Goal: Find contact information: Obtain details needed to contact an individual or organization

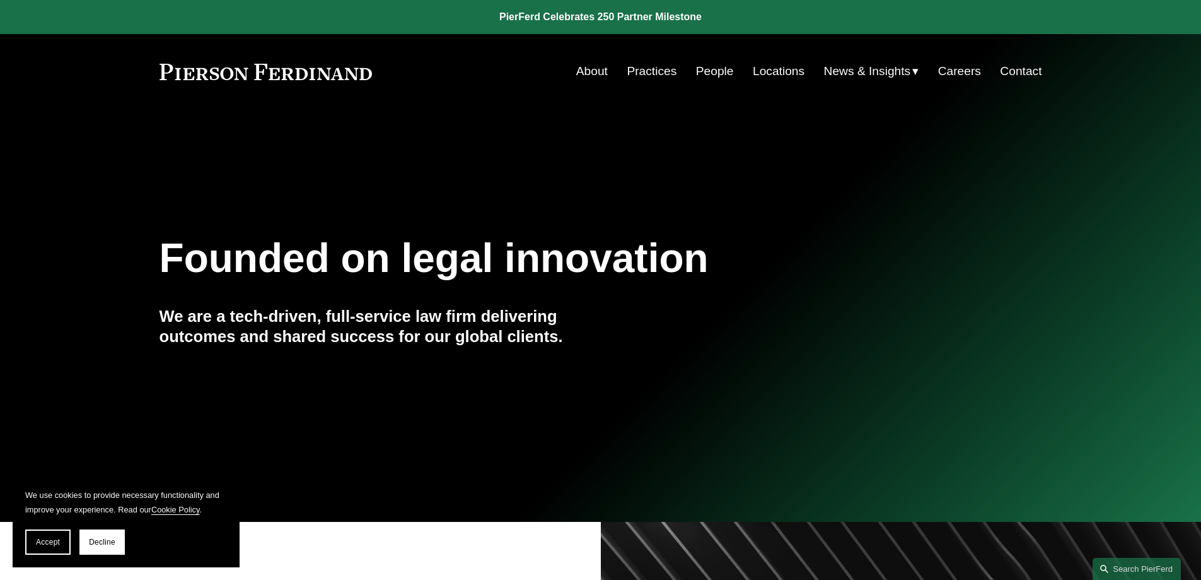
click at [766, 74] on link "Locations" at bounding box center [779, 71] width 52 height 24
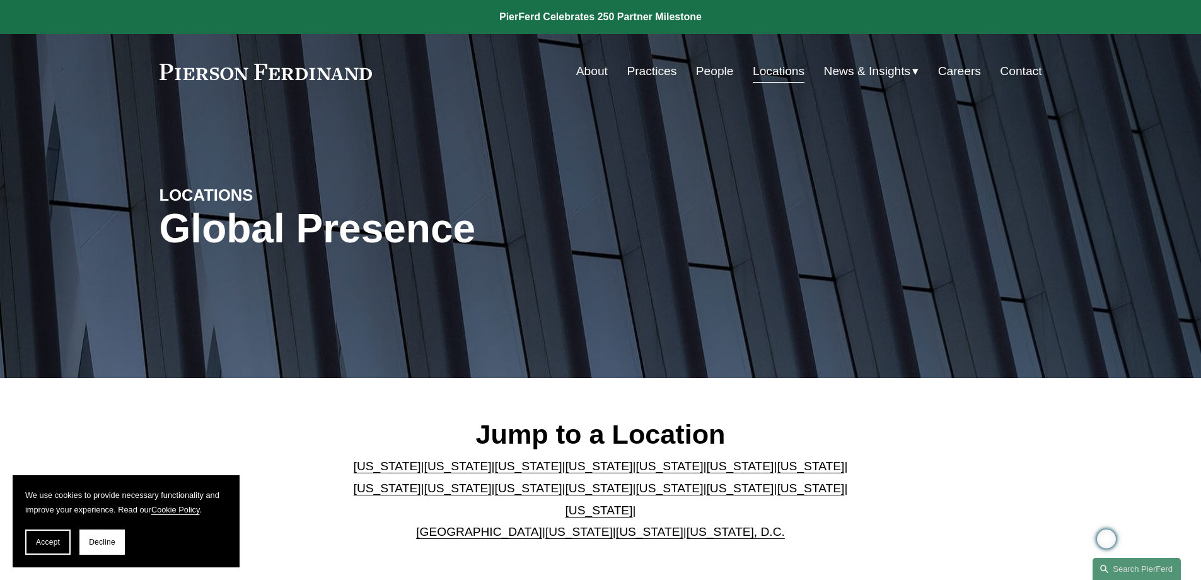
click at [428, 472] on link "[US_STATE]" at bounding box center [457, 465] width 67 height 13
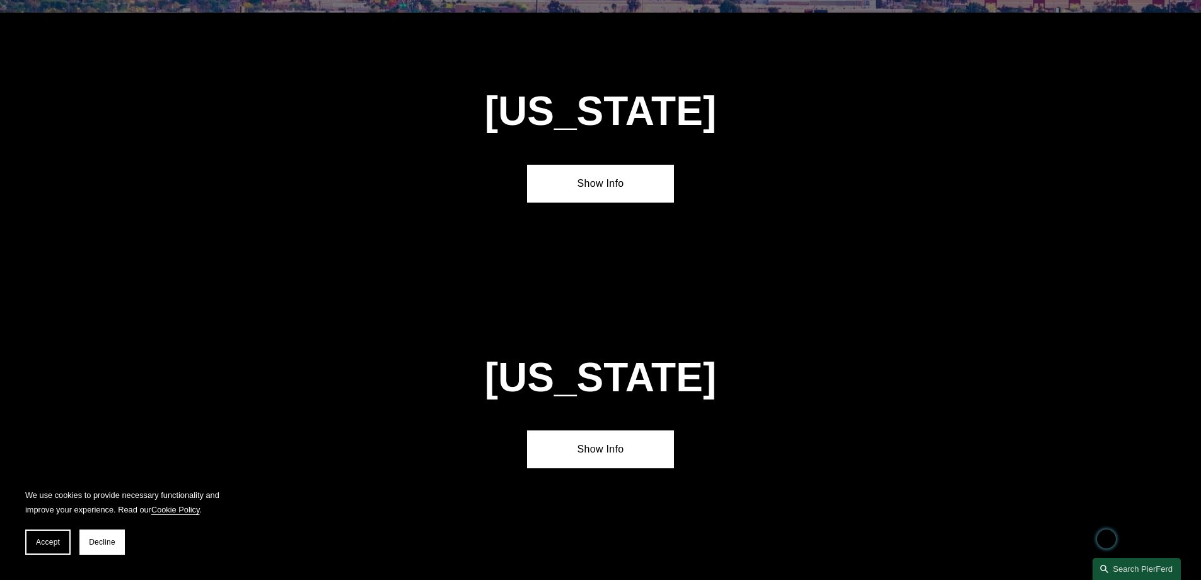
scroll to position [838, 0]
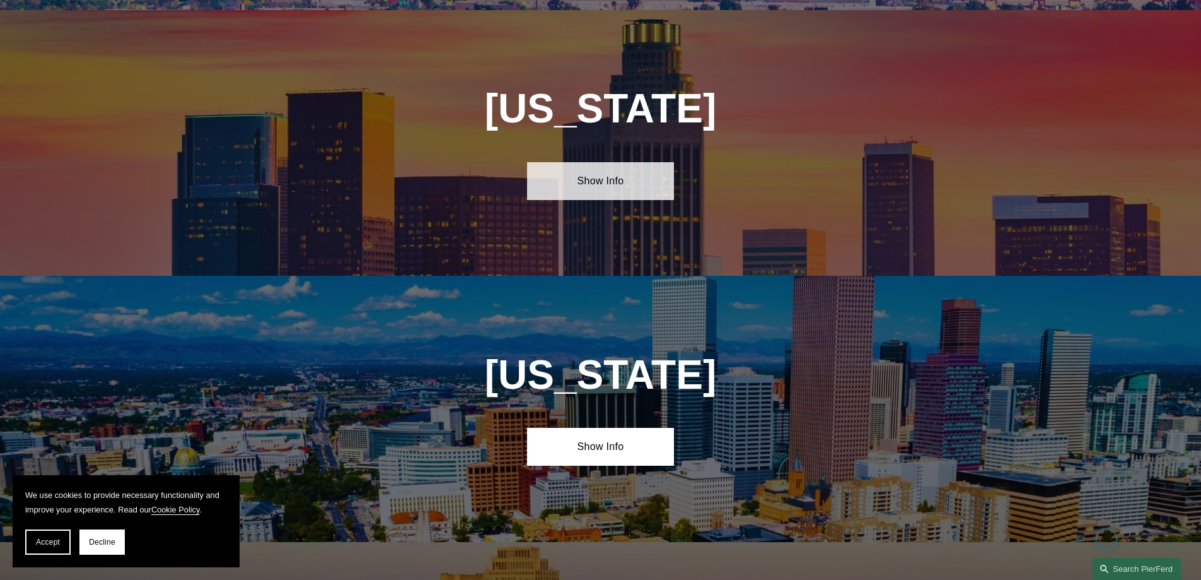
click at [586, 181] on link "Show Info" at bounding box center [600, 181] width 147 height 38
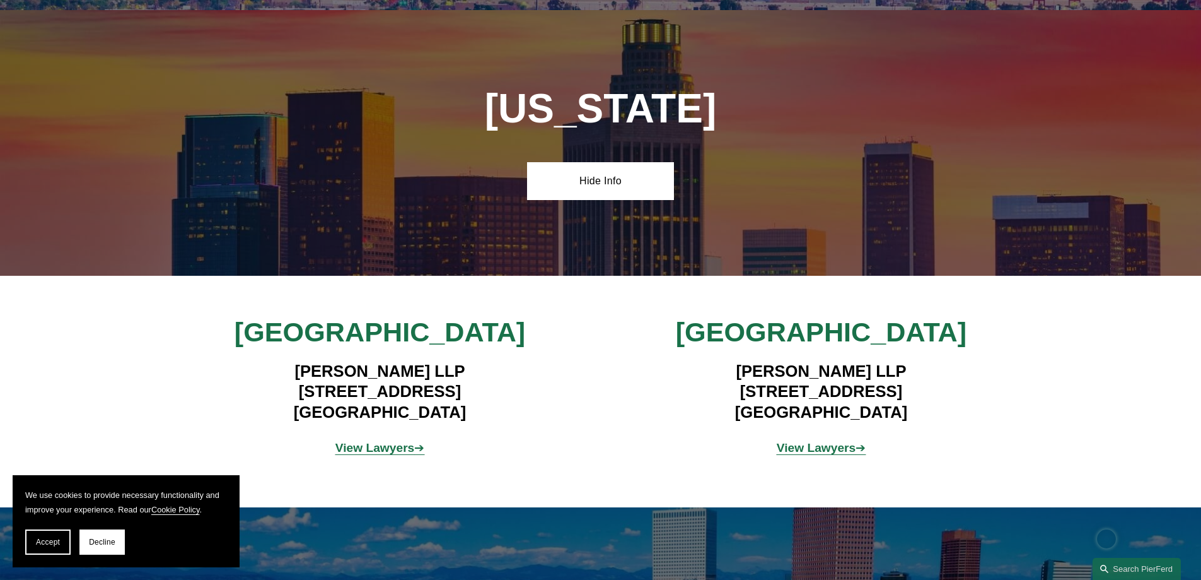
click at [366, 441] on strong "View Lawyers" at bounding box center [375, 447] width 79 height 13
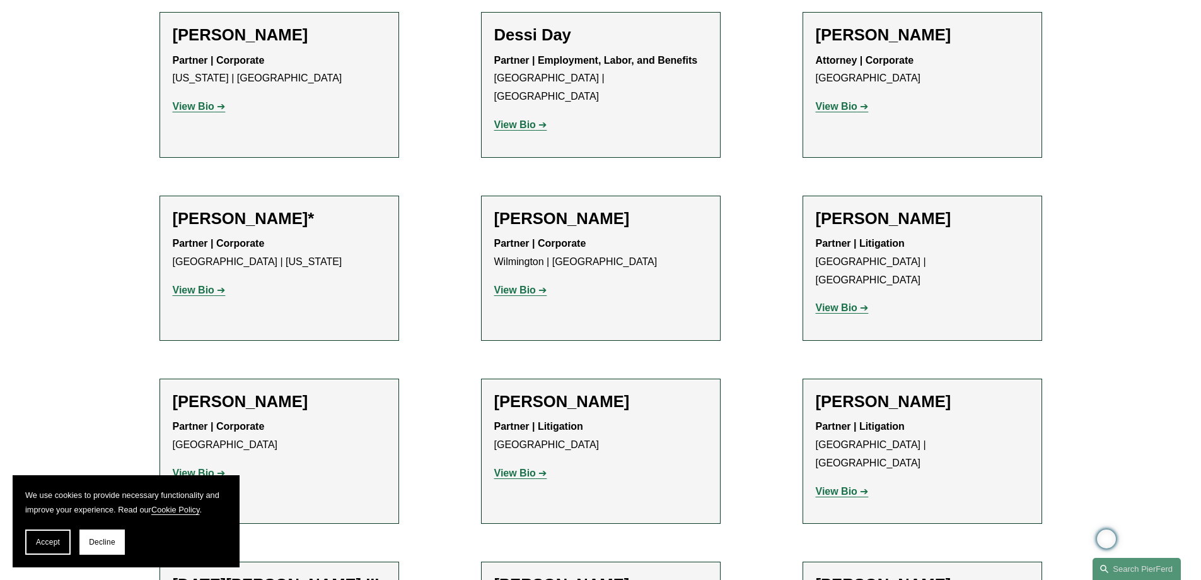
scroll to position [757, 0]
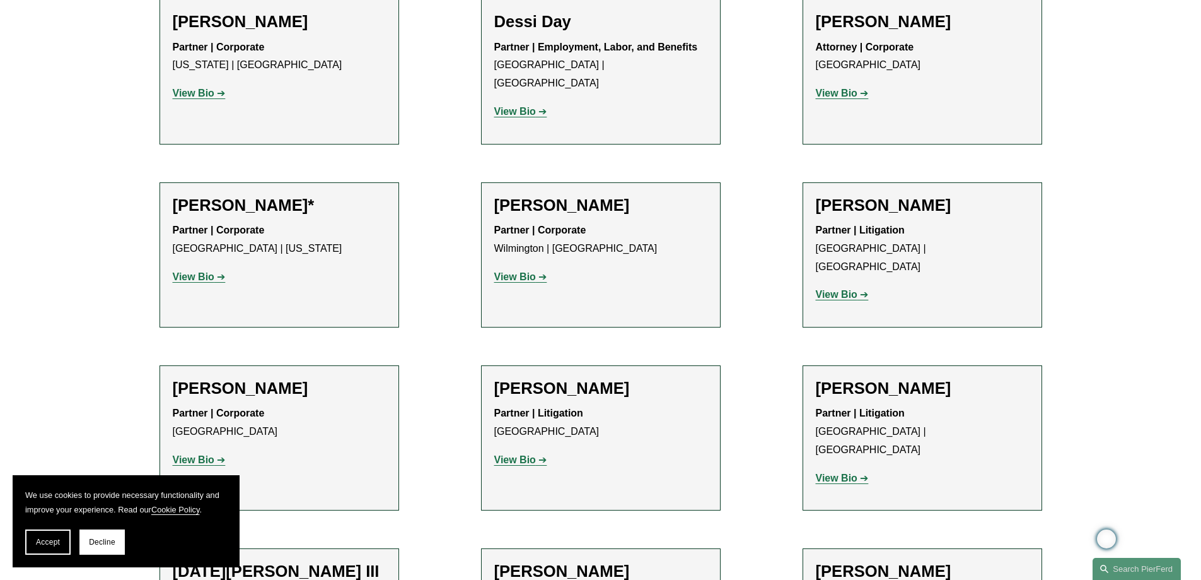
click at [192, 454] on strong "View Bio" at bounding box center [194, 459] width 42 height 11
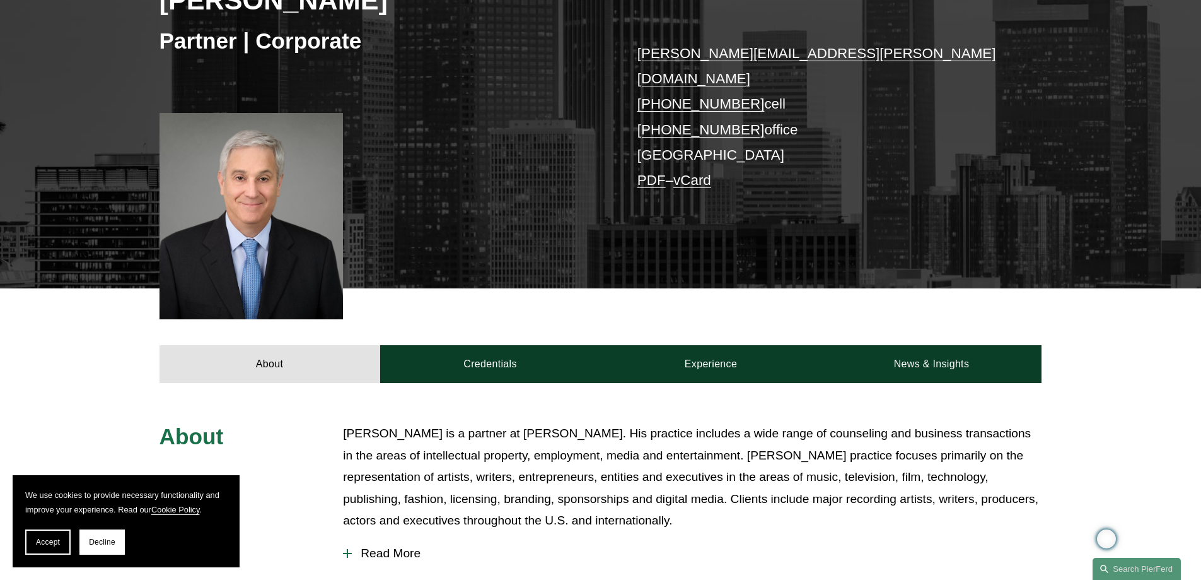
scroll to position [252, 0]
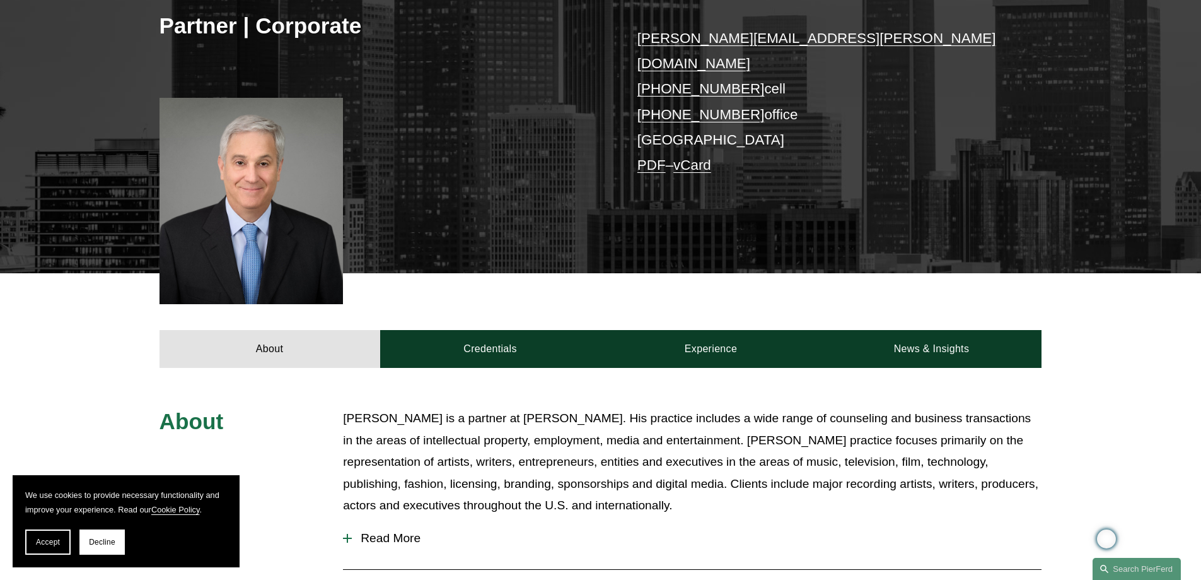
click at [368, 531] on span "Read More" at bounding box center [697, 538] width 690 height 14
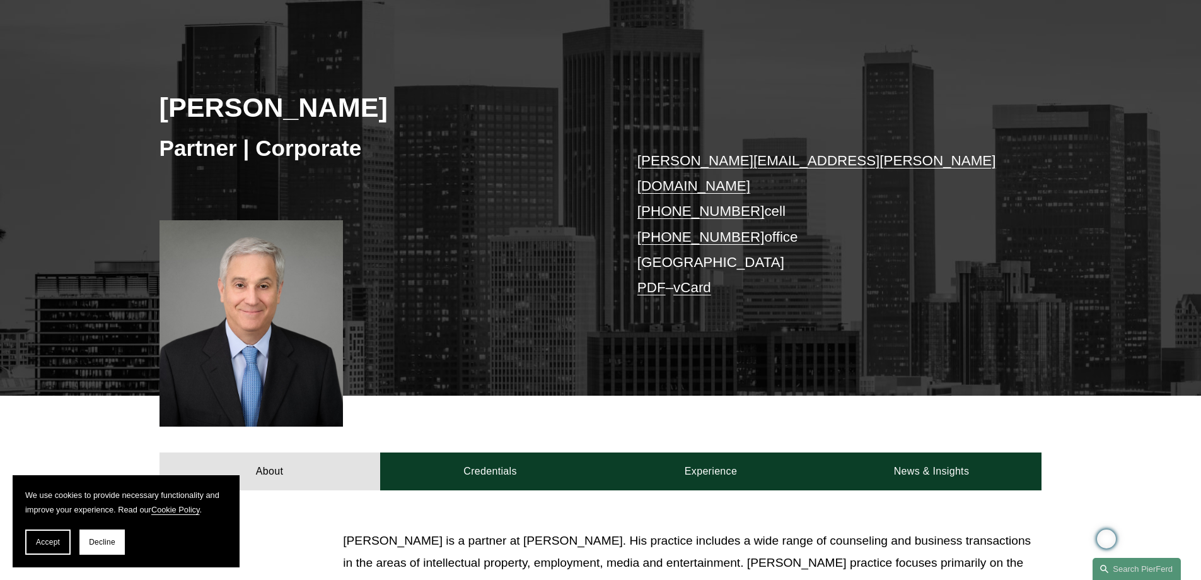
scroll to position [126, 0]
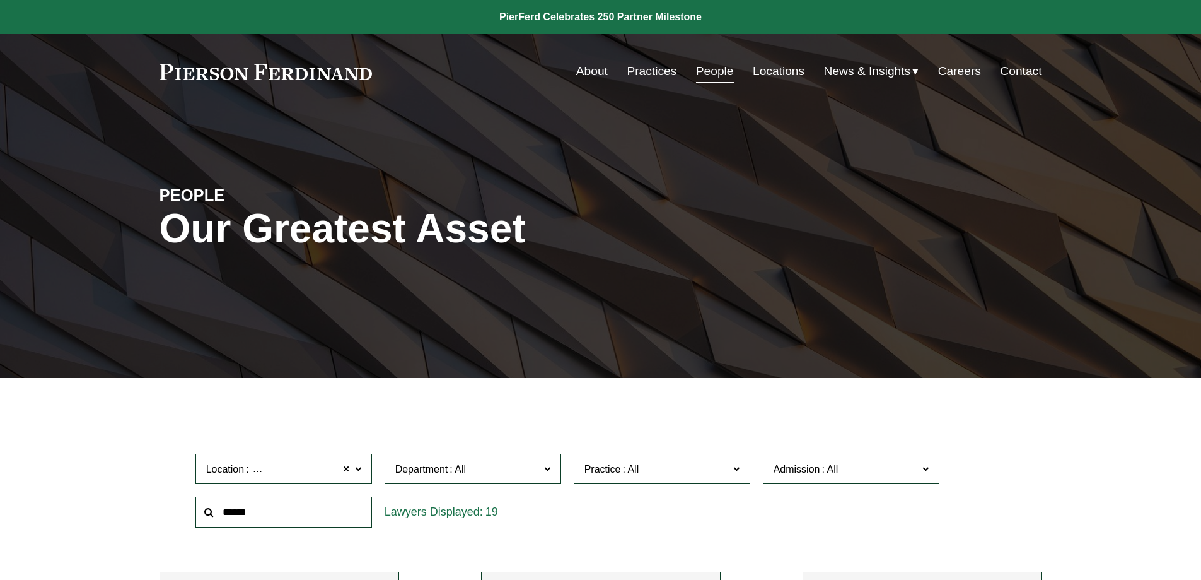
scroll to position [757, 0]
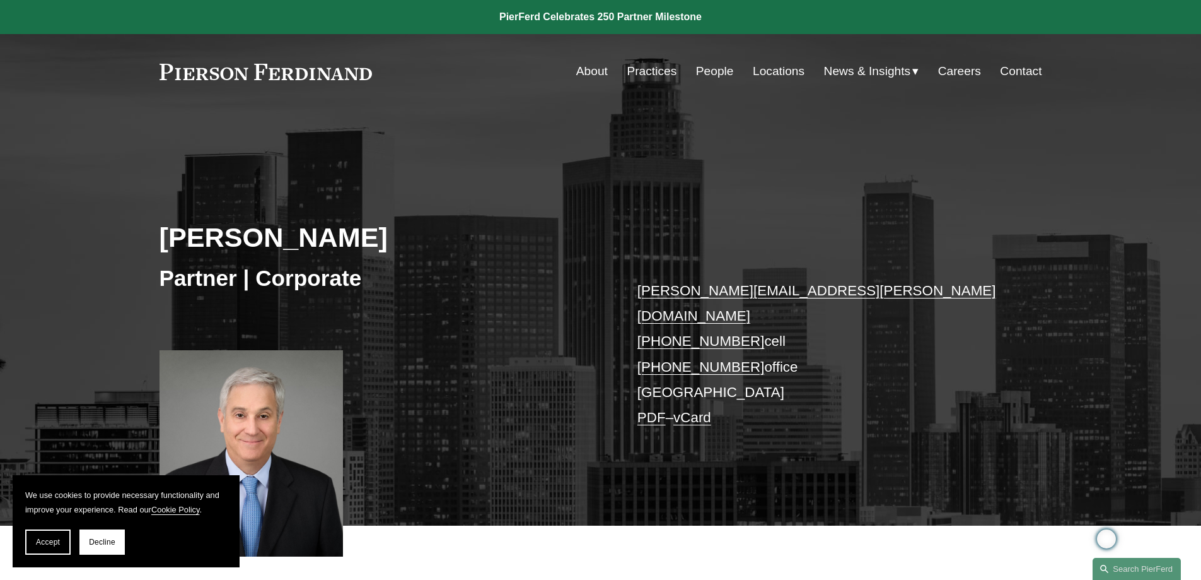
click at [779, 72] on link "Locations" at bounding box center [779, 71] width 52 height 24
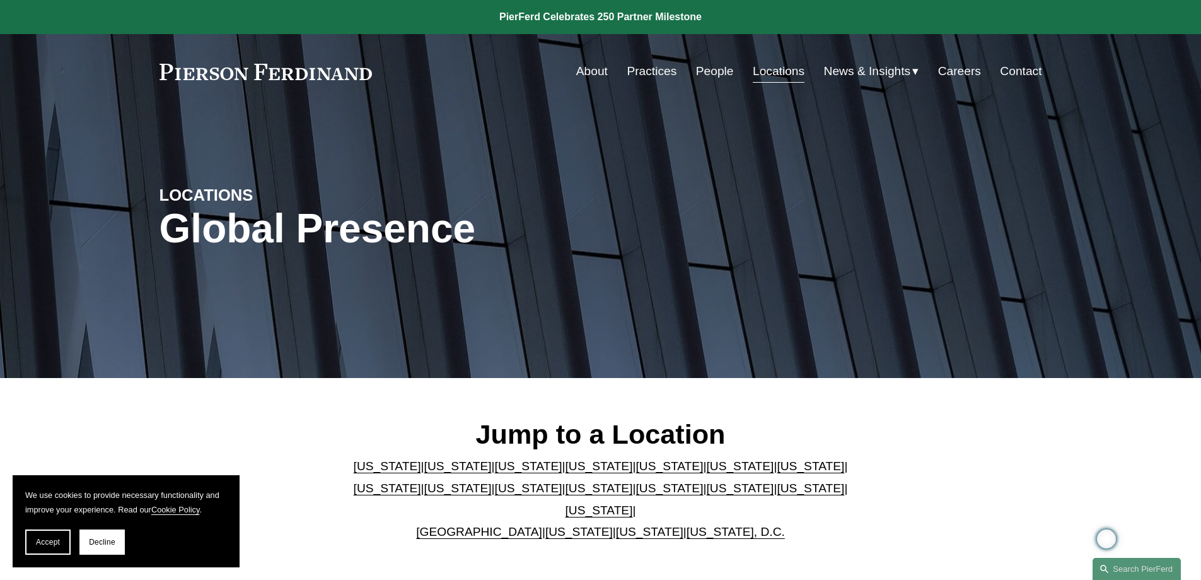
click at [424, 472] on link "[US_STATE]" at bounding box center [457, 465] width 67 height 13
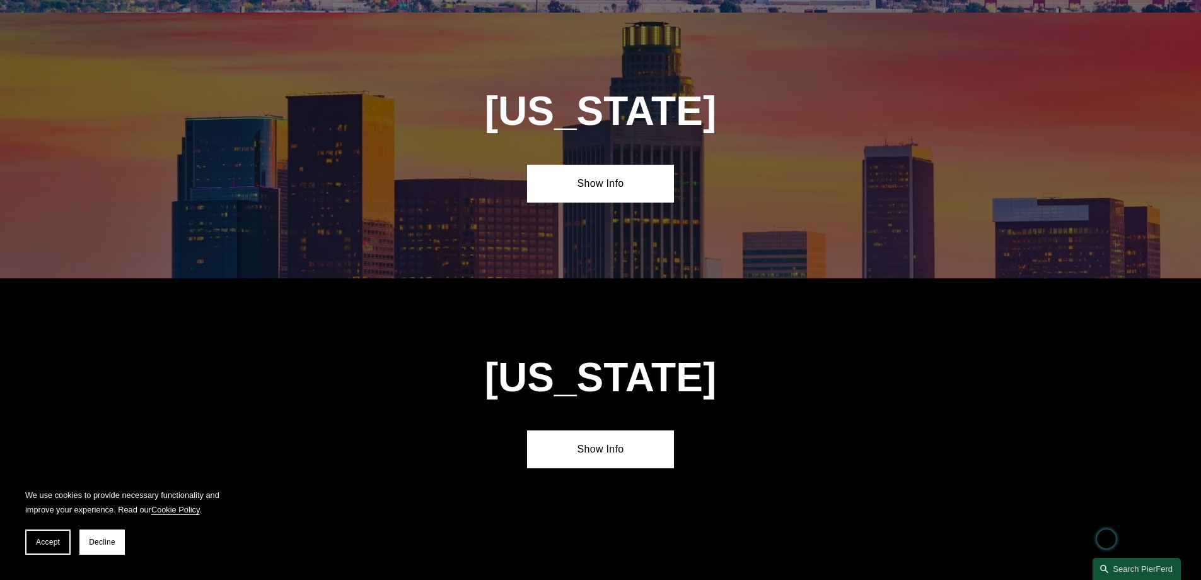
scroll to position [838, 0]
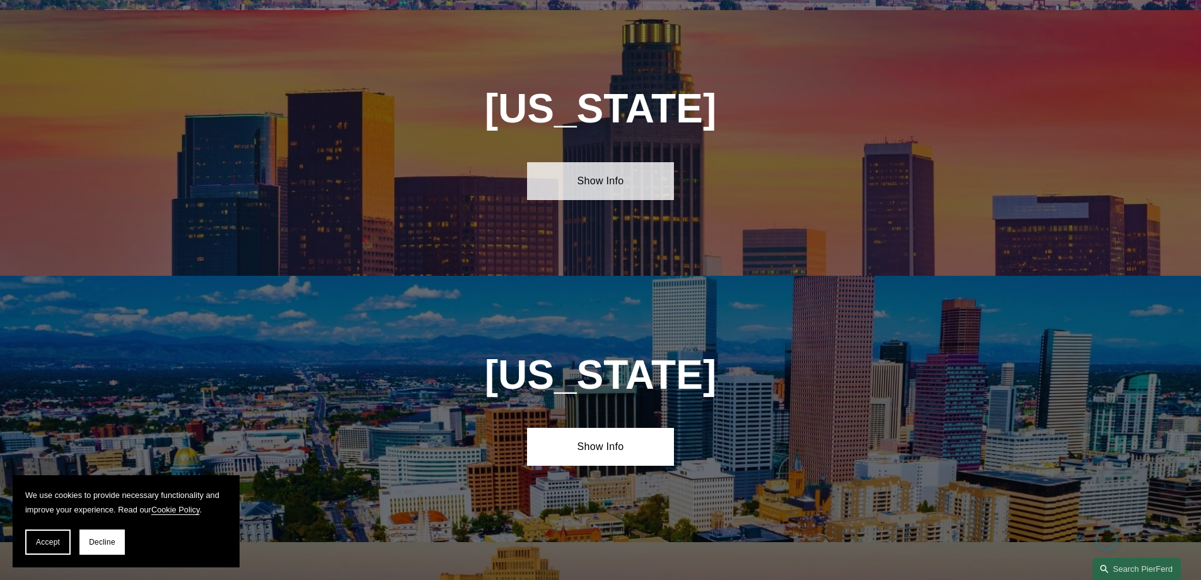
click at [590, 170] on link "Show Info" at bounding box center [600, 181] width 147 height 38
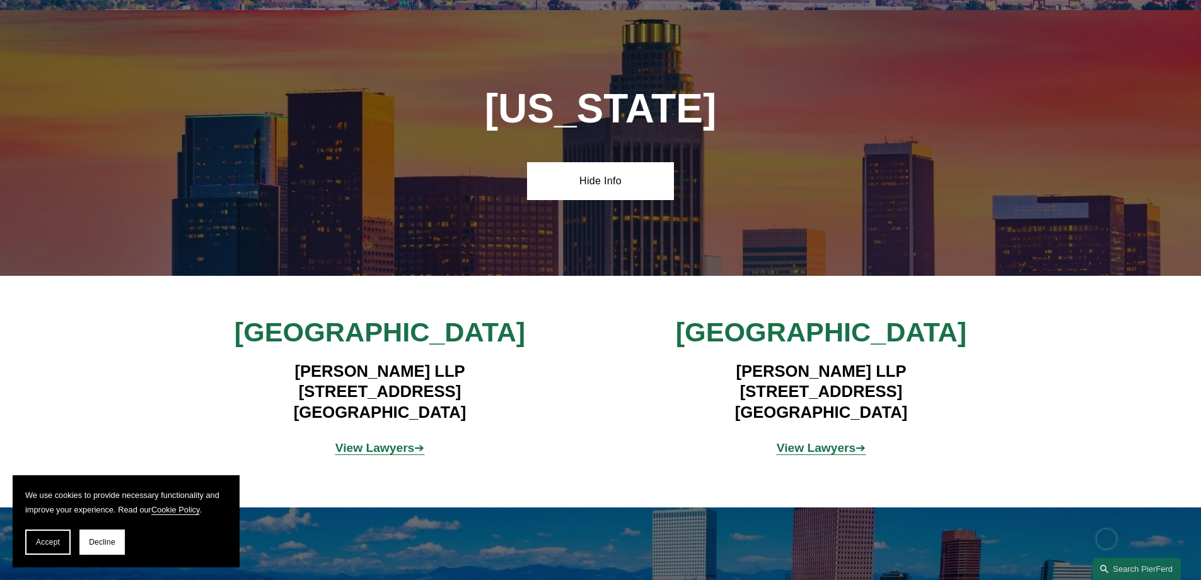
drag, startPoint x: 267, startPoint y: 376, endPoint x: 415, endPoint y: 383, distance: 147.8
click at [415, 383] on h4 "Pierson Ferdinand LLP 12100 Wilshire Blvd, Suite 800 Los Angeles, CA 90025" at bounding box center [380, 391] width 368 height 61
copy h4 "12100 Wilshire Blvd"
